Goal: Find specific page/section: Find specific page/section

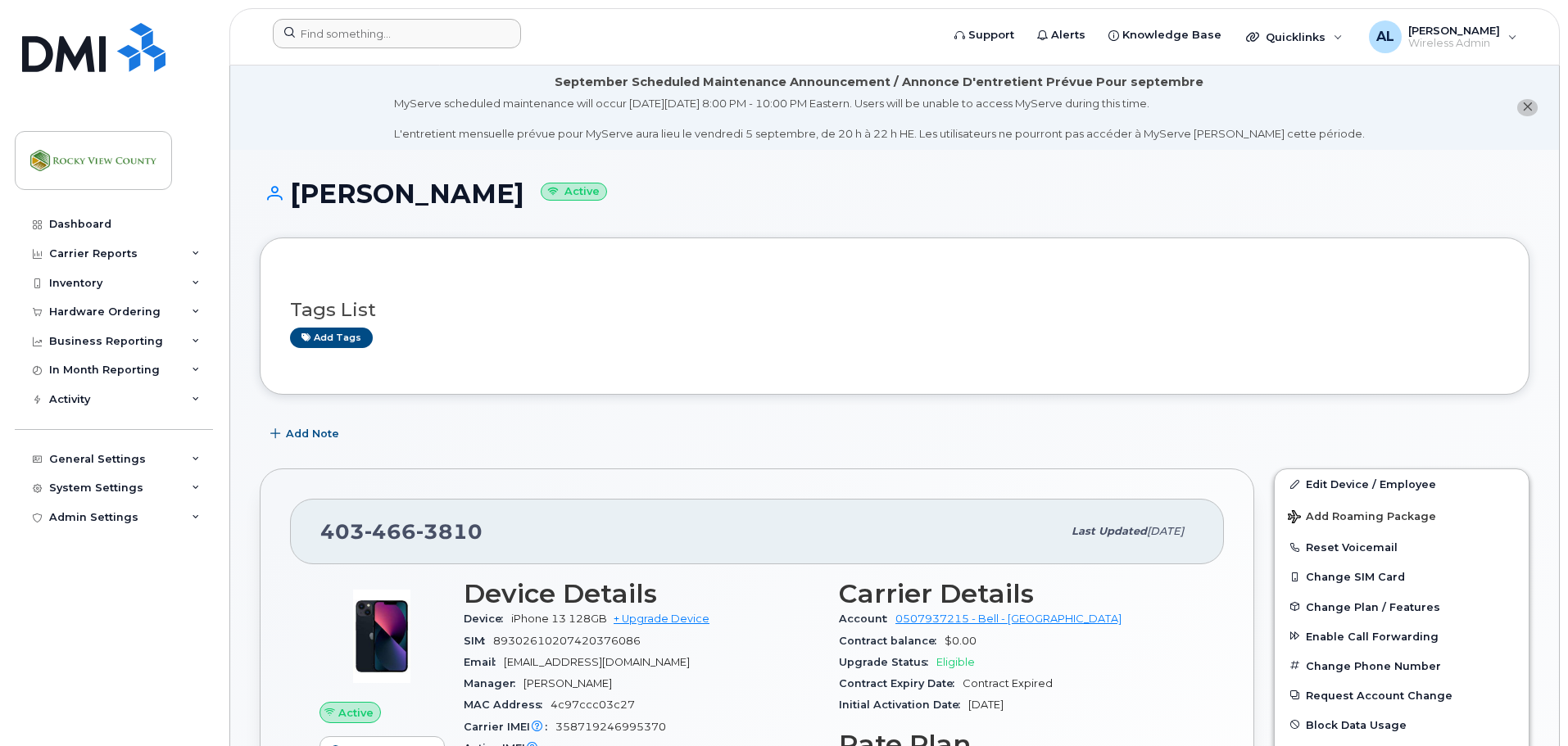
scroll to position [410, 0]
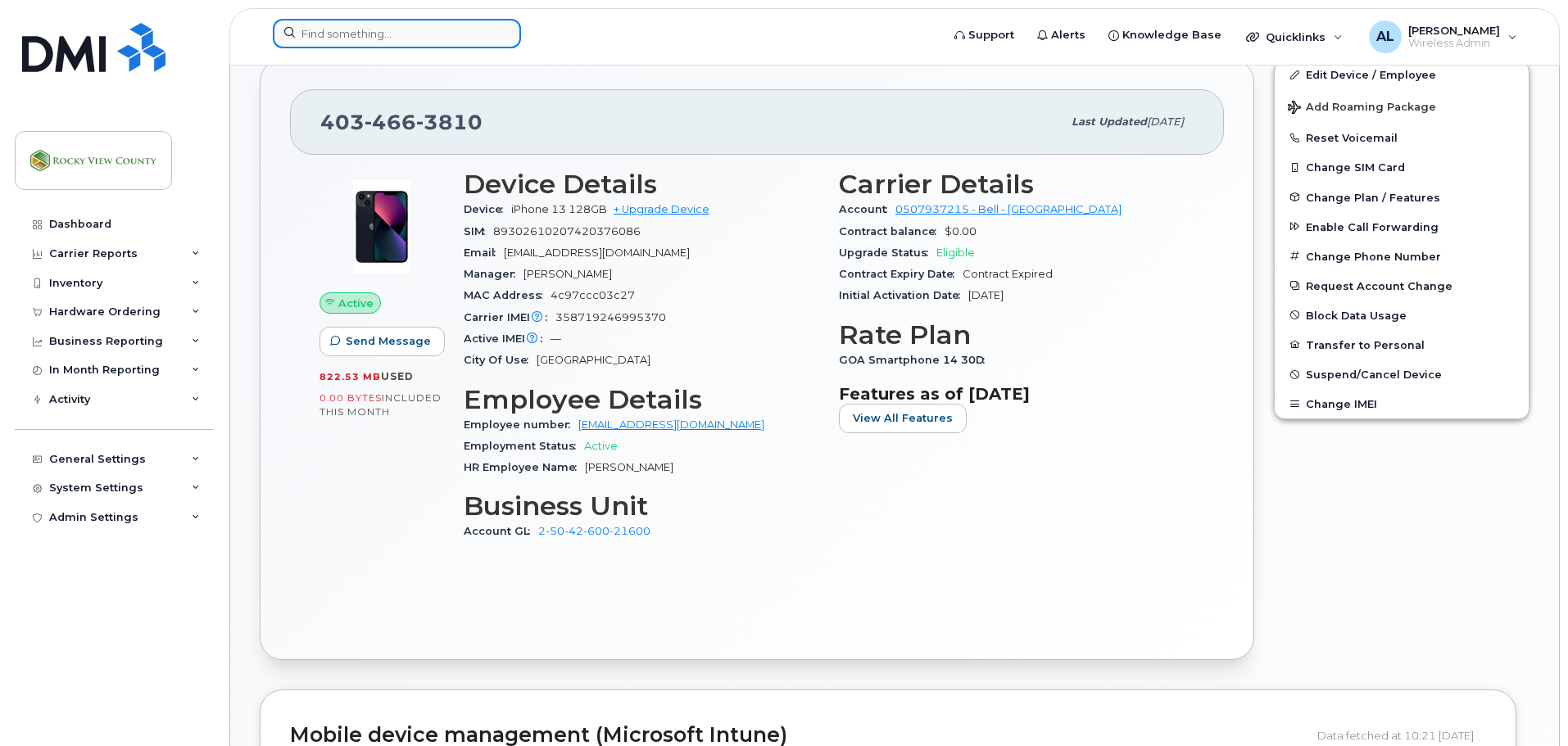
click at [426, 25] on input at bounding box center [396, 33] width 248 height 29
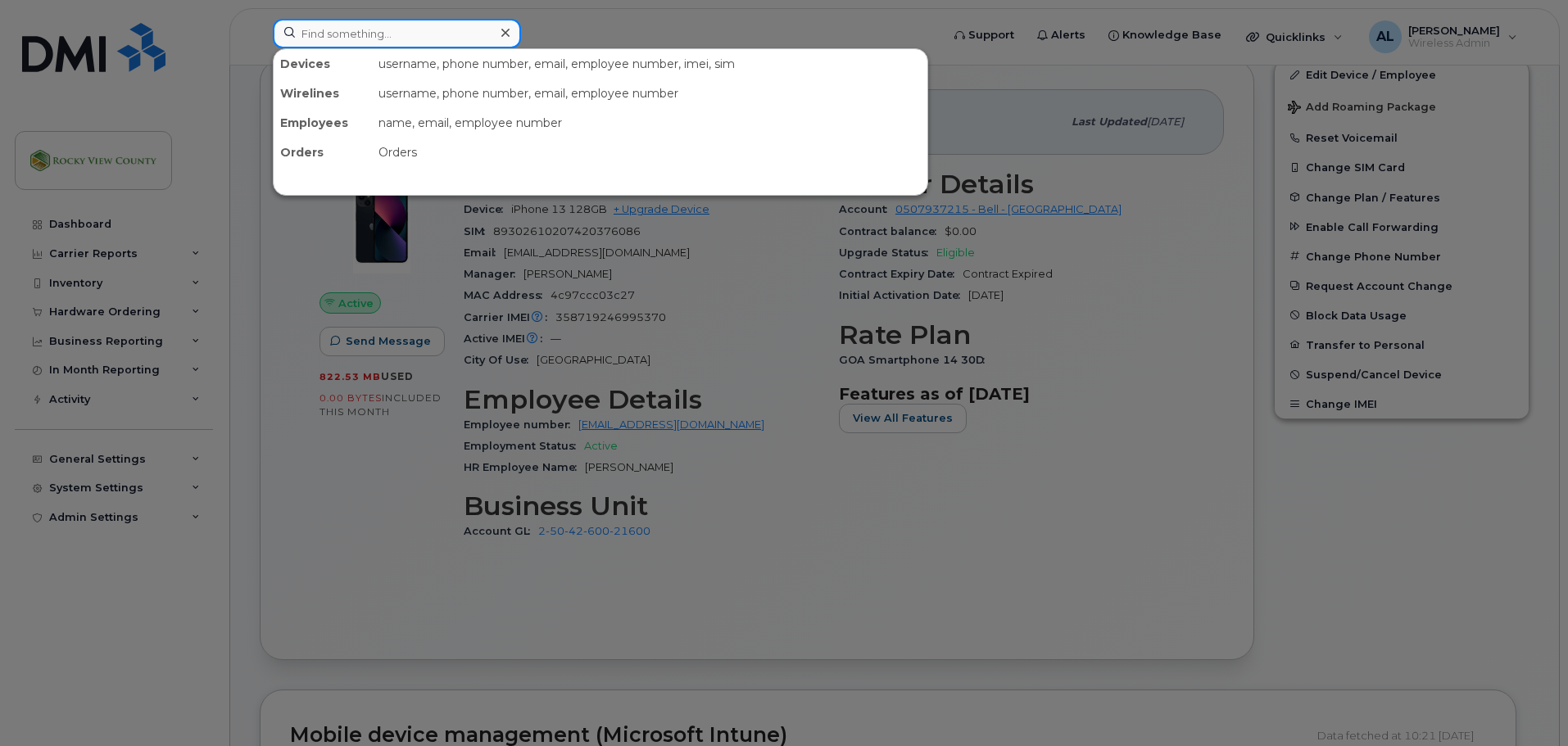
paste input "5874398564"
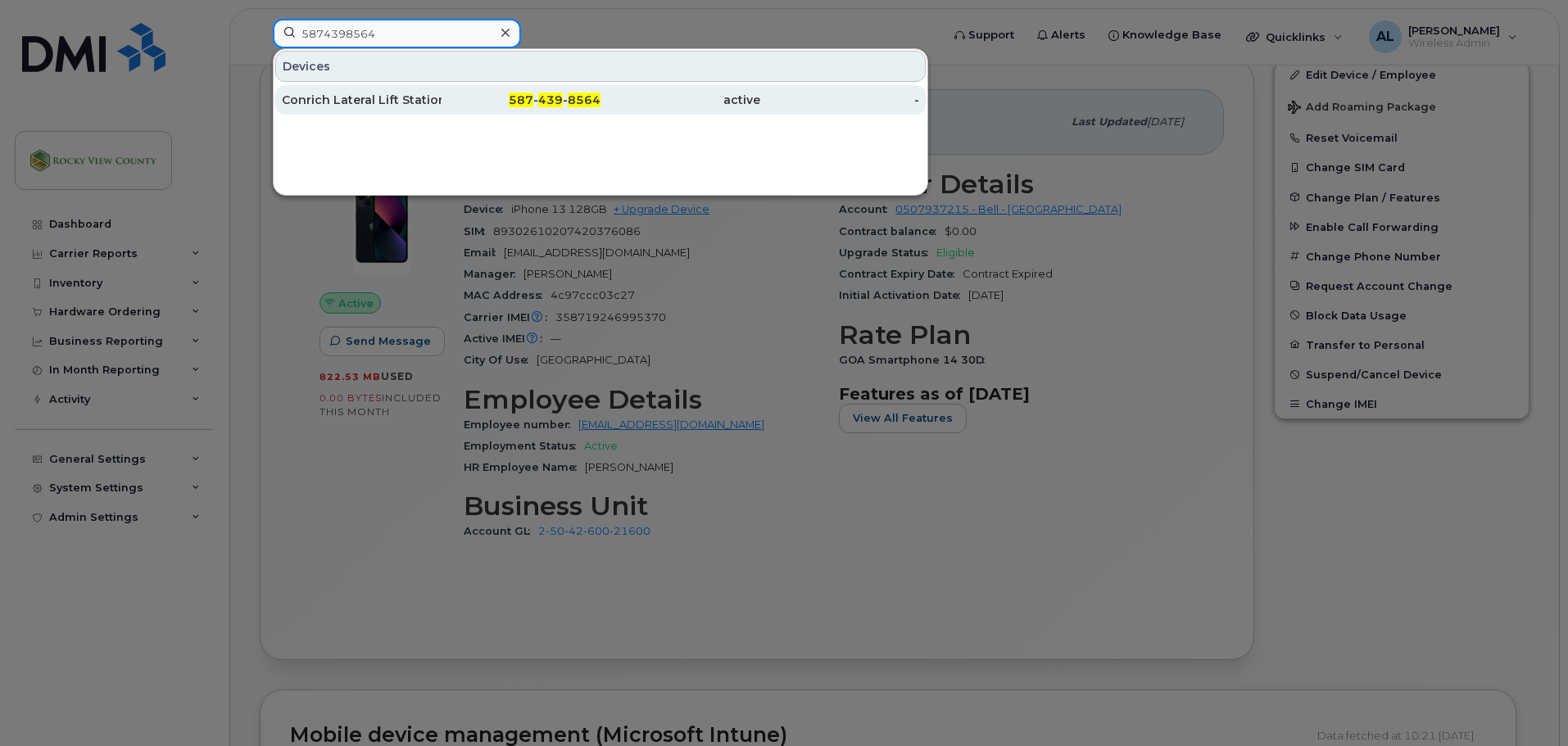
type input "5874398564"
click at [420, 105] on div "Conrich Lateral Lift Station" at bounding box center [362, 99] width 160 height 16
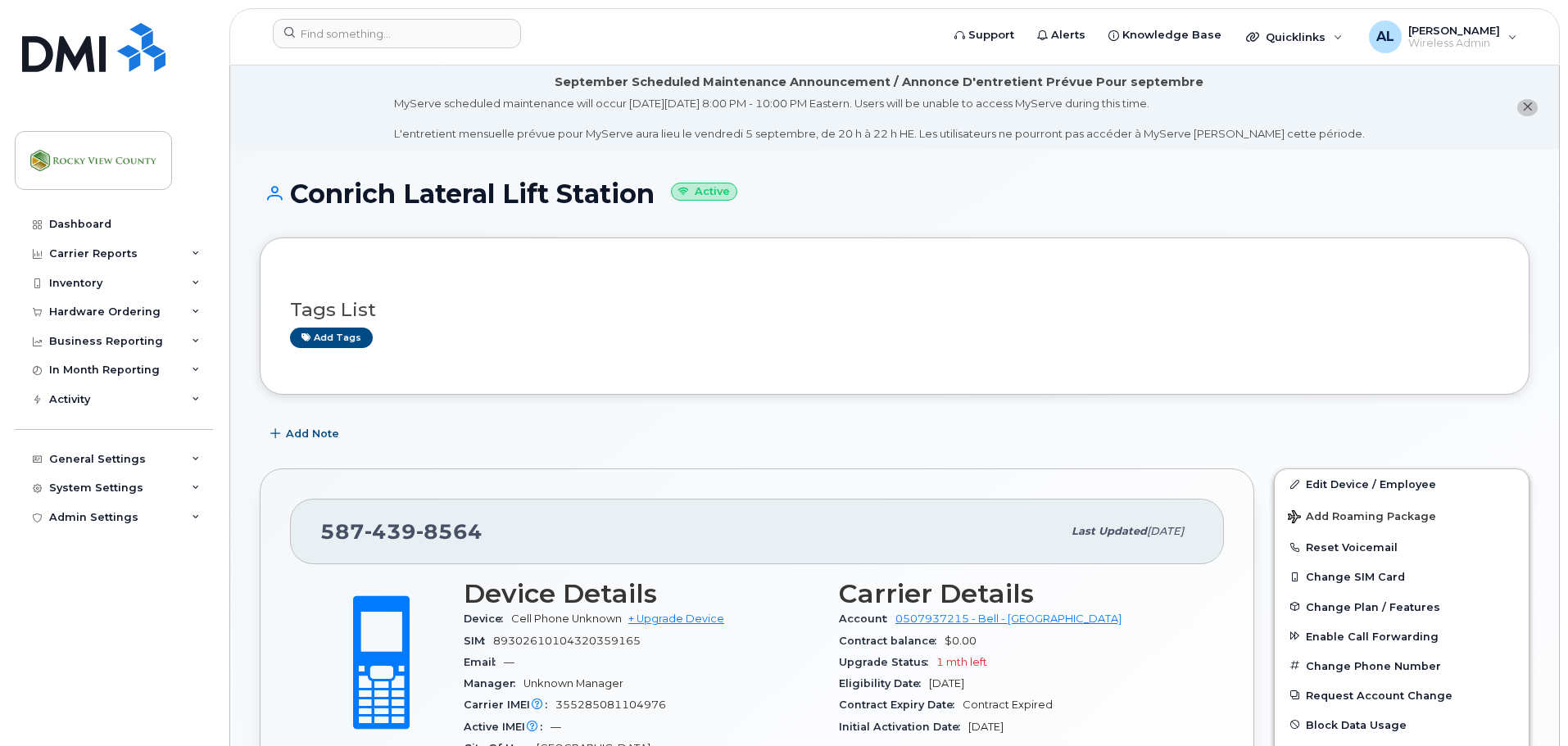
drag, startPoint x: 652, startPoint y: 195, endPoint x: 298, endPoint y: 198, distance: 354.0
click at [298, 198] on h1 "Conrich Lateral Lift Station Active" at bounding box center [895, 193] width 1270 height 29
copy h1 "Conrich Lateral Lift Station"
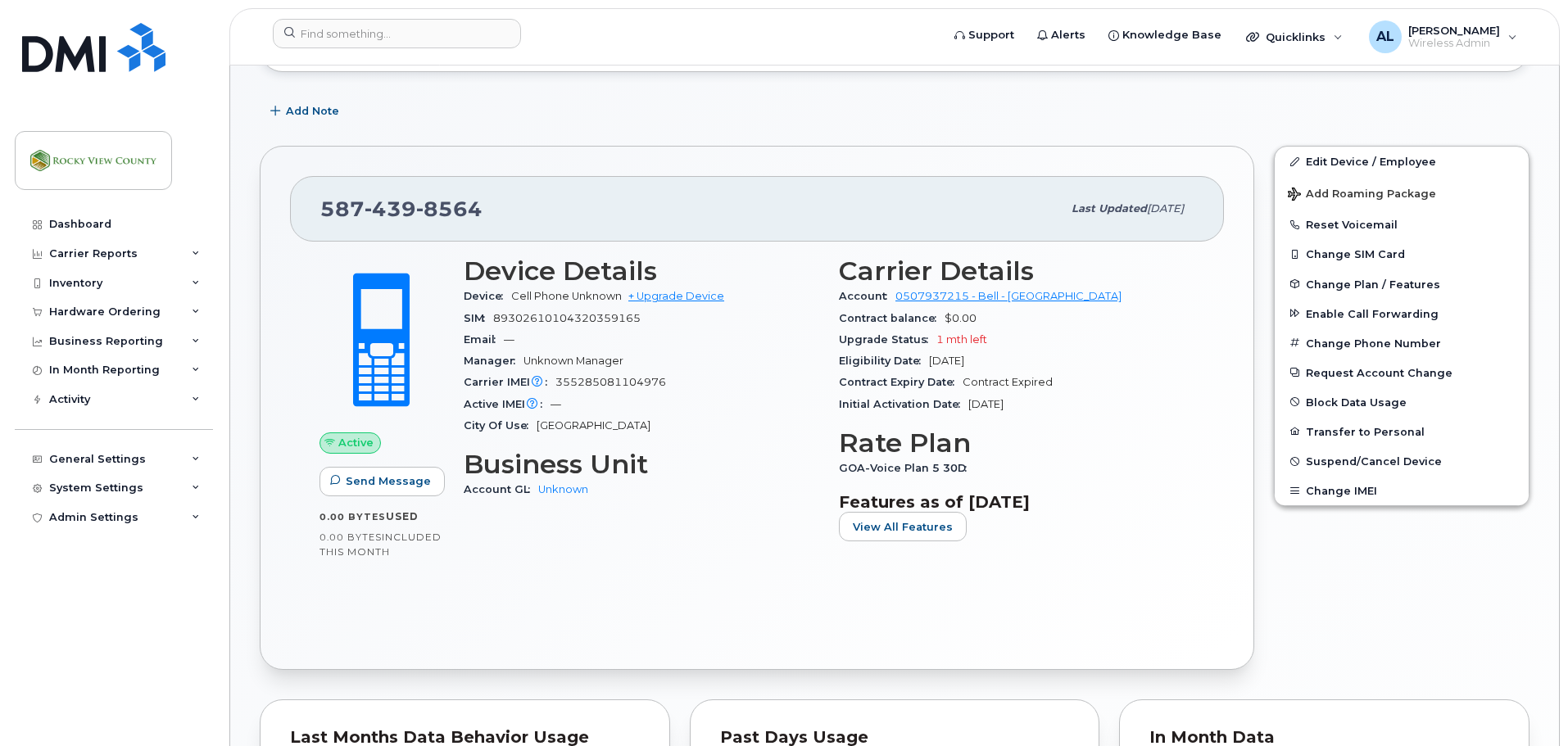
scroll to position [328, 0]
